Goal: Check status: Check status

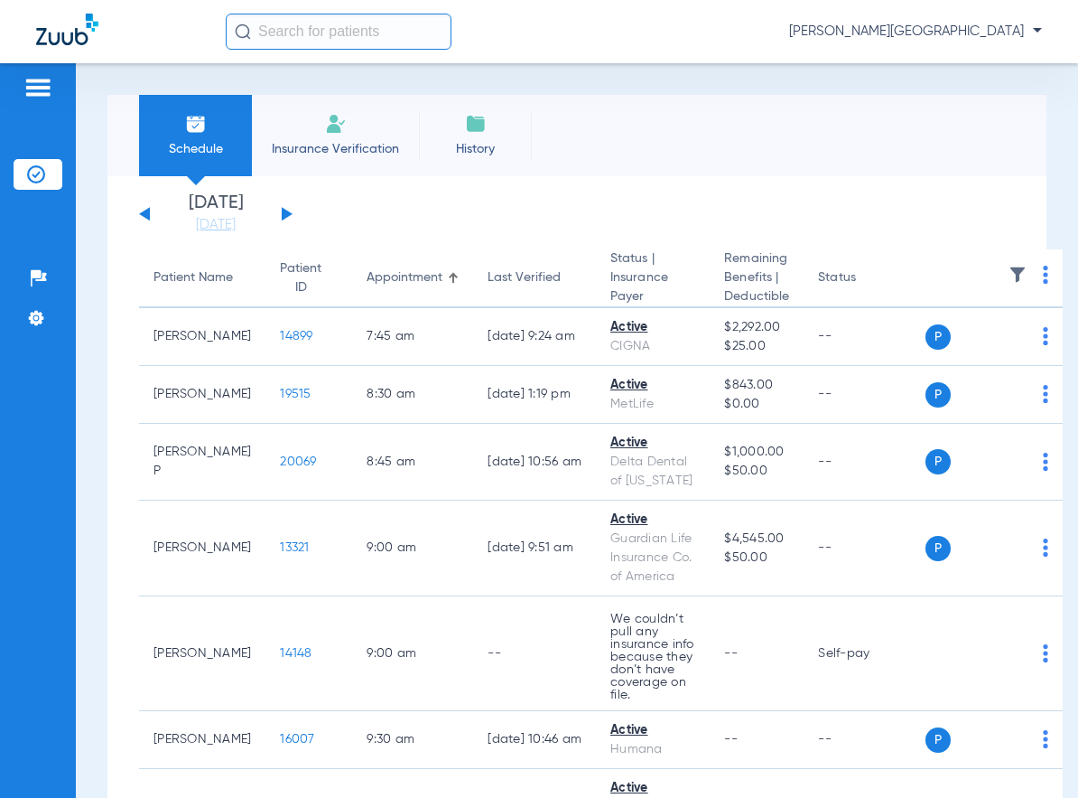
click at [285, 212] on button at bounding box center [287, 214] width 11 height 14
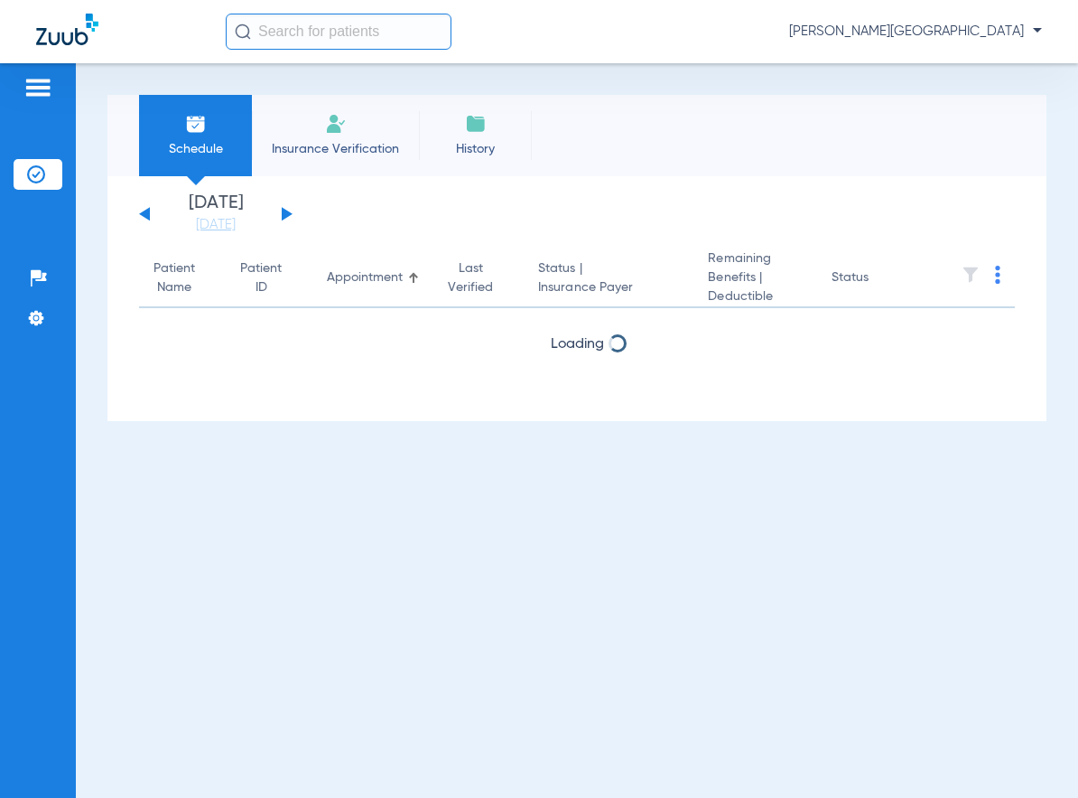
click at [284, 211] on button at bounding box center [287, 214] width 11 height 14
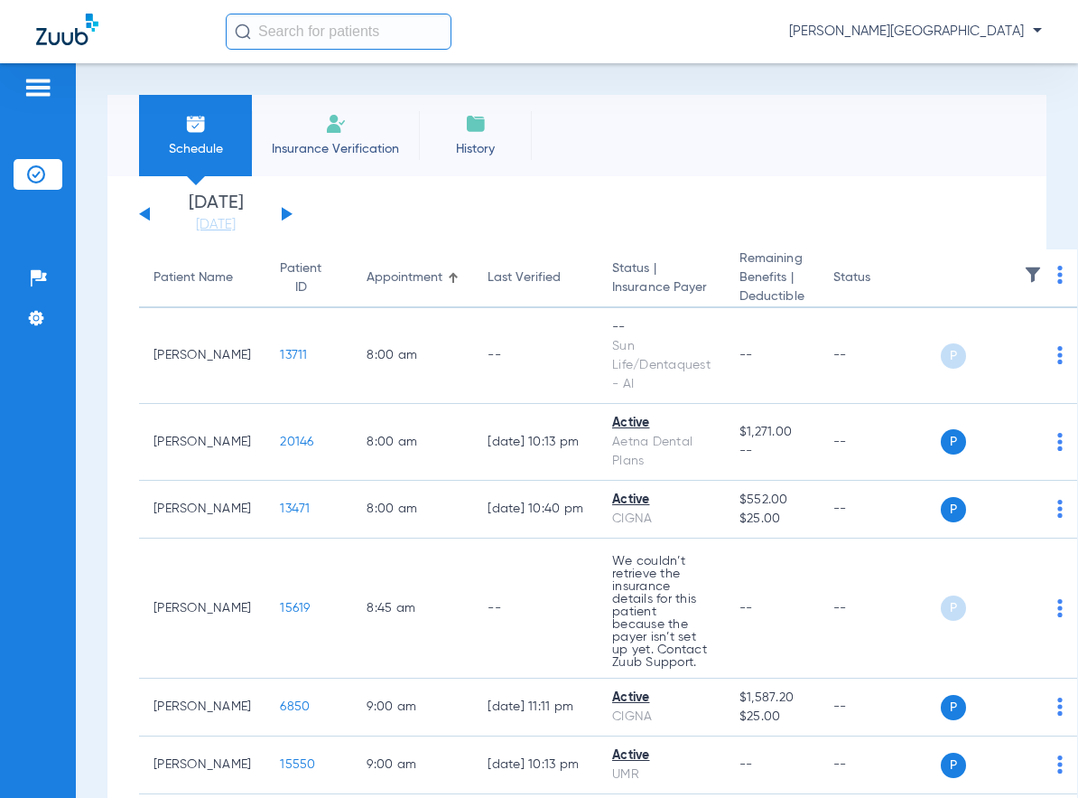
click at [284, 211] on button at bounding box center [287, 214] width 11 height 14
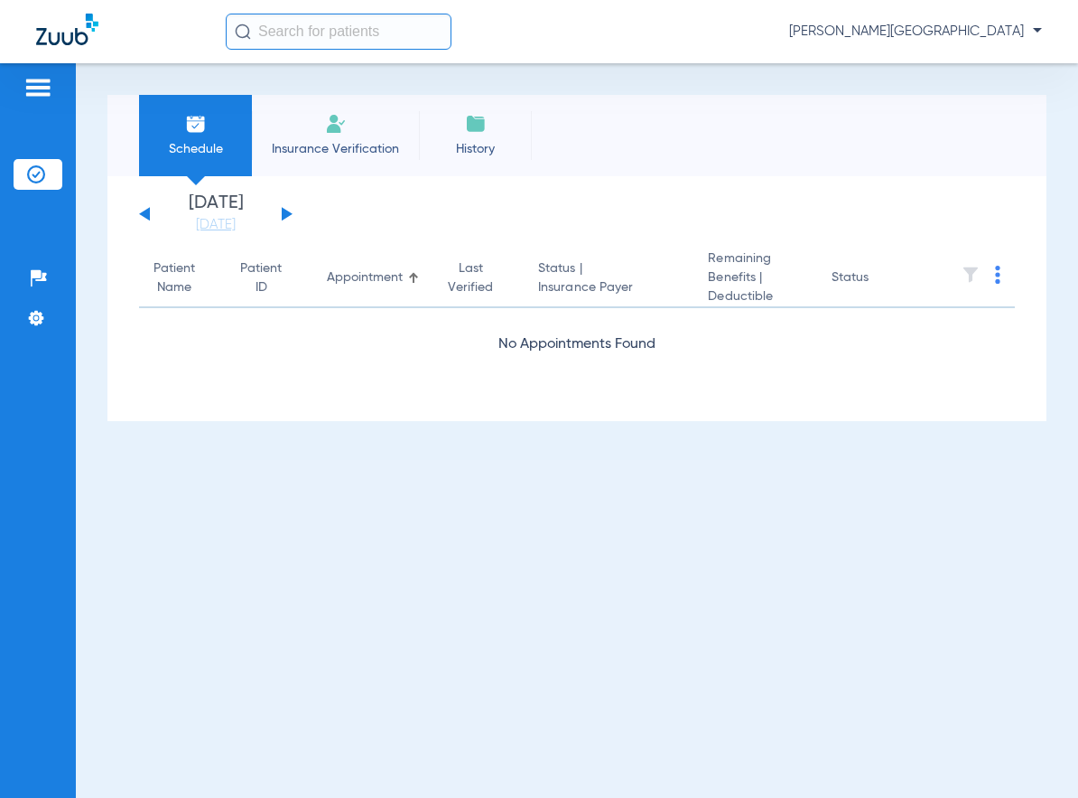
click at [284, 211] on button at bounding box center [287, 214] width 11 height 14
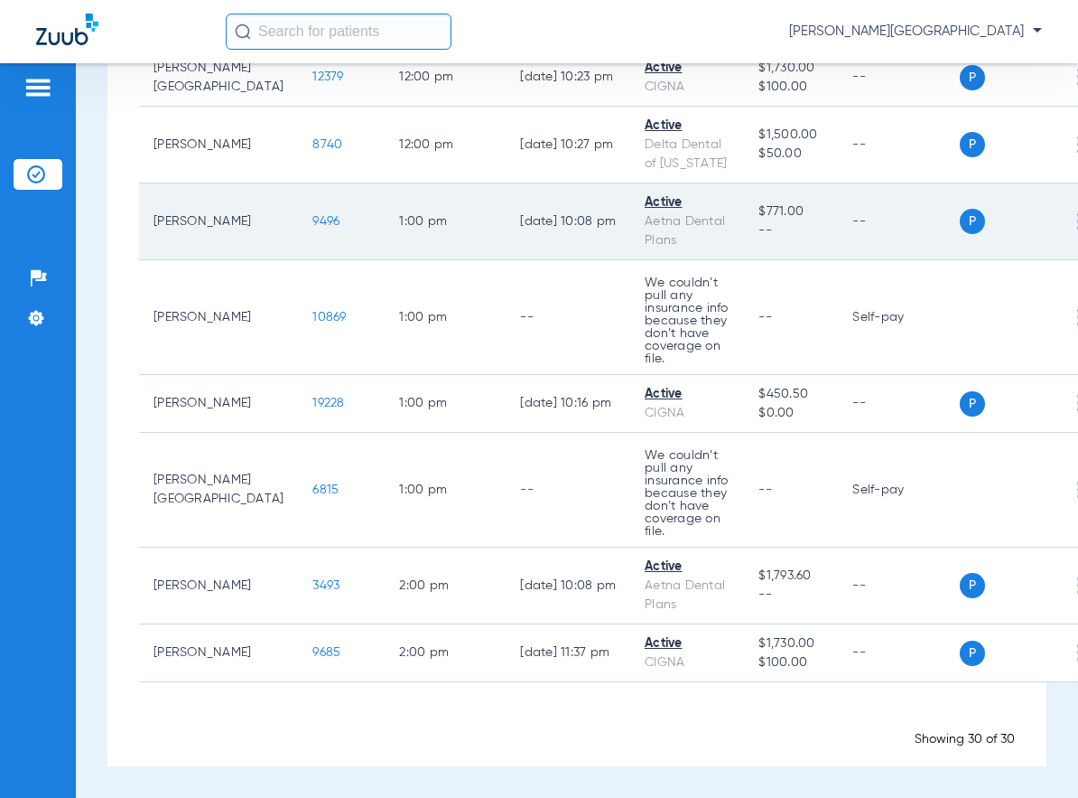
scroll to position [3548, 0]
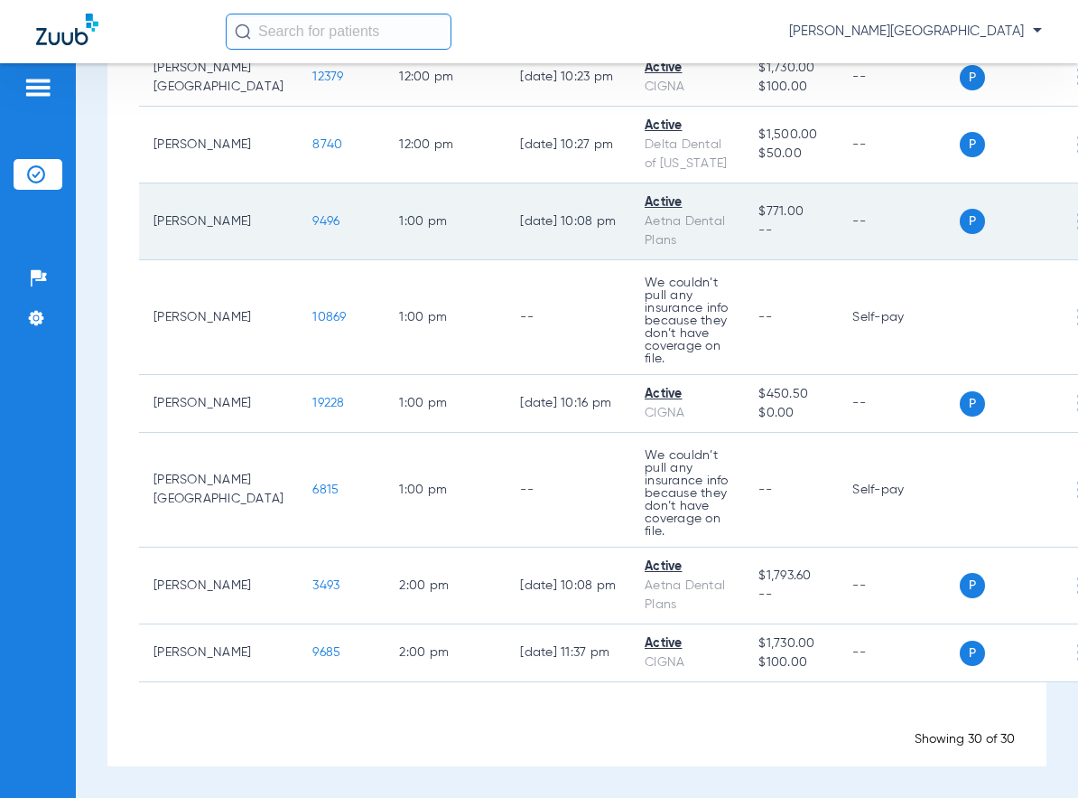
click at [876, 190] on td "--" at bounding box center [899, 221] width 122 height 77
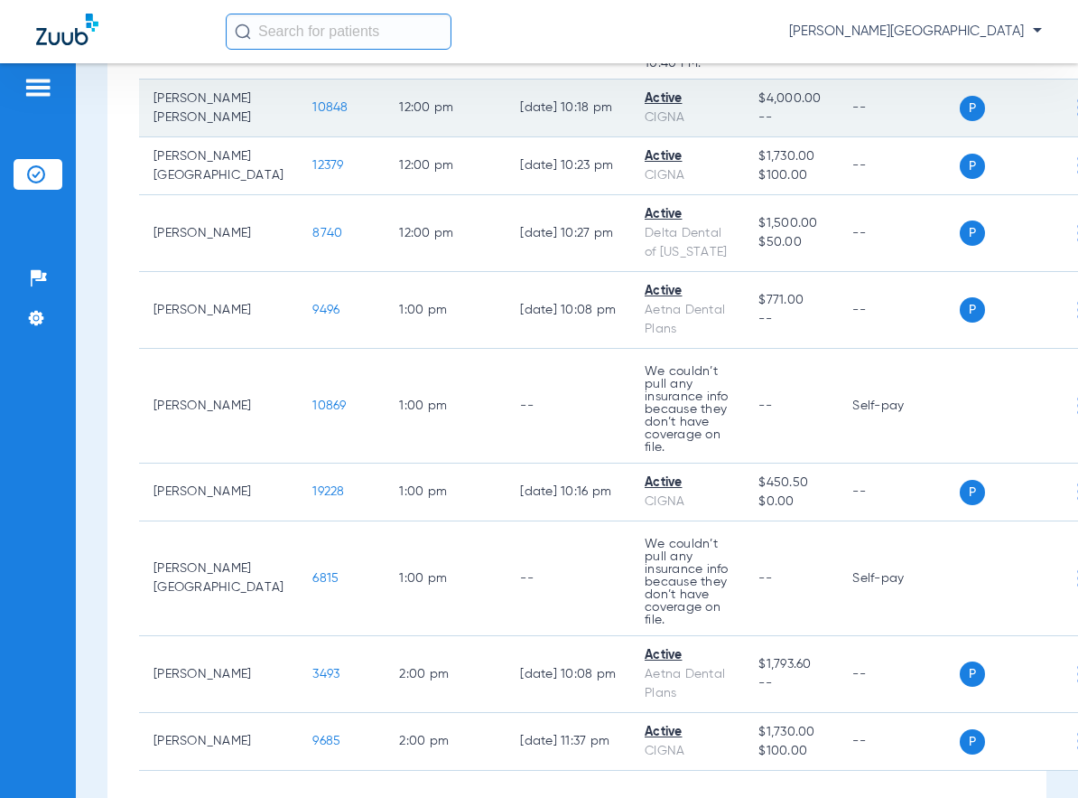
scroll to position [3169, 0]
